Goal: Information Seeking & Learning: Learn about a topic

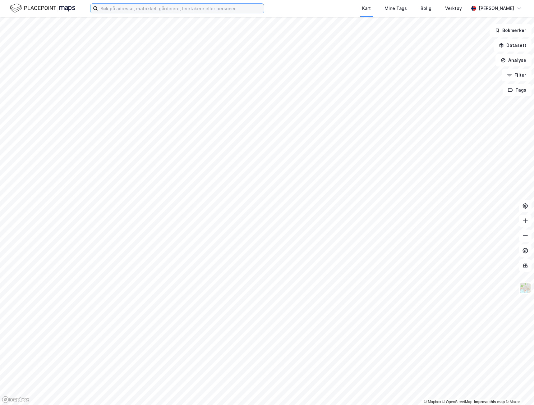
click at [117, 5] on input at bounding box center [181, 8] width 166 height 9
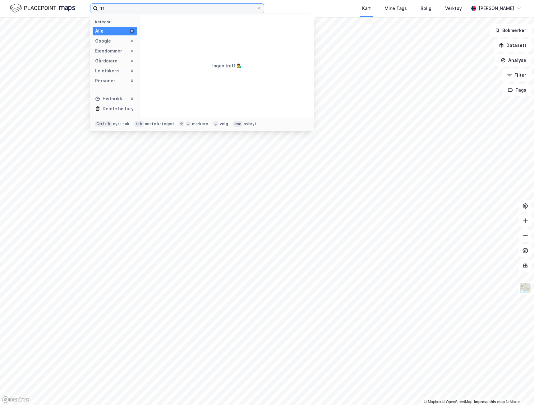
type input "1"
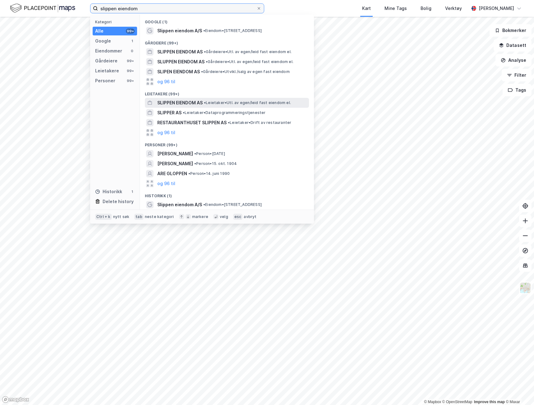
type input "slippen eiendom"
click at [233, 104] on span "• Leietaker • Utl. av egen/leid fast eiendom el." at bounding box center [247, 102] width 87 height 5
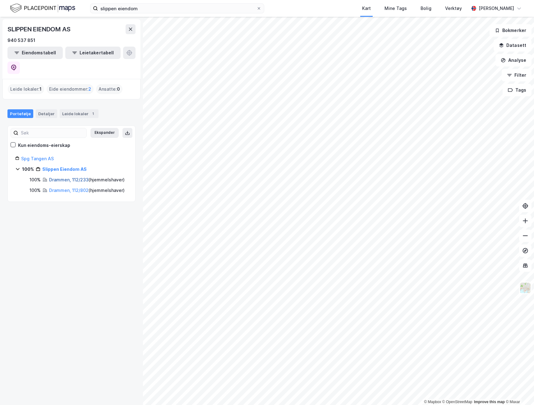
click at [78, 177] on link "Drammen, 112/233" at bounding box center [68, 179] width 39 height 5
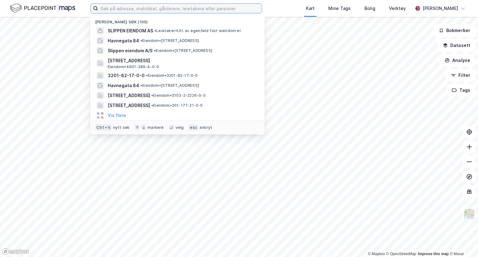
click at [192, 12] on input at bounding box center [180, 8] width 164 height 9
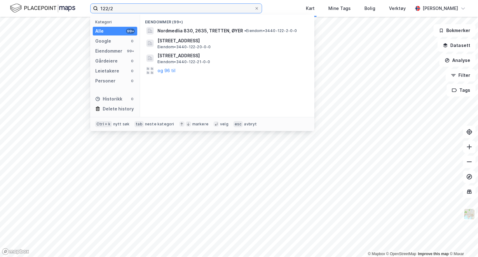
type input "122/2"
